Goal: Information Seeking & Learning: Learn about a topic

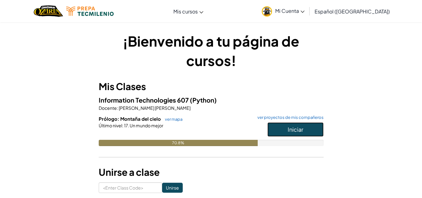
click at [292, 124] on button "Iniciar" at bounding box center [296, 129] width 56 height 14
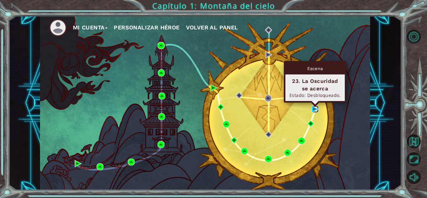
click at [316, 110] on img at bounding box center [315, 109] width 7 height 7
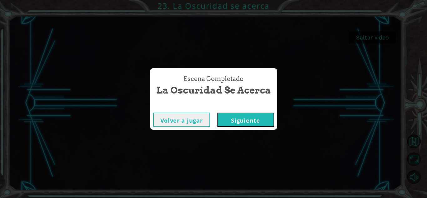
click at [191, 118] on button "Volver a jugar" at bounding box center [181, 120] width 57 height 14
